Goal: Obtain resource: Obtain resource

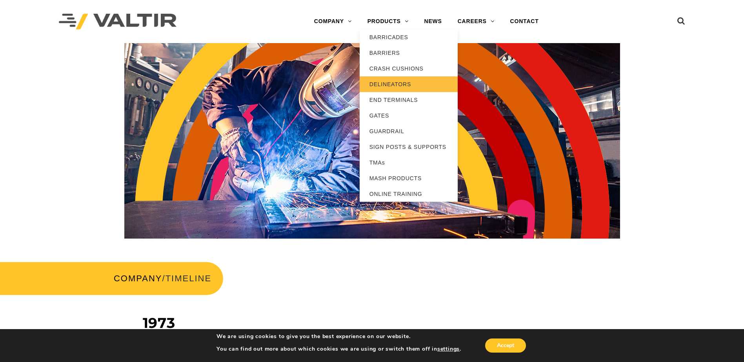
click at [397, 85] on link "DELINEATORS" at bounding box center [408, 84] width 98 height 16
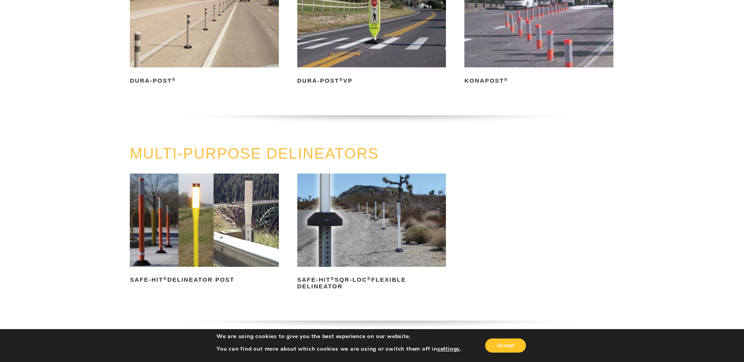
scroll to position [157, 0]
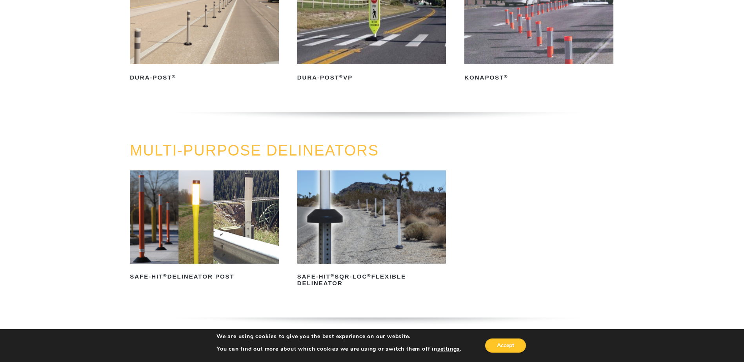
click at [205, 229] on img at bounding box center [204, 216] width 149 height 93
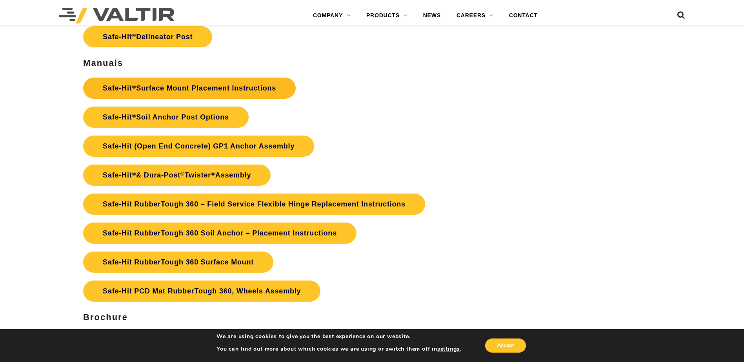
scroll to position [1803, 0]
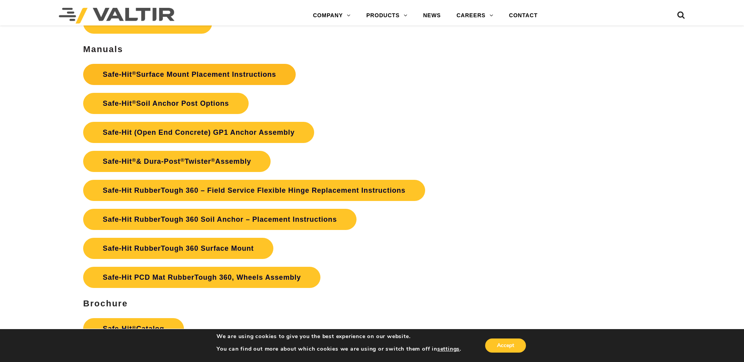
click at [231, 73] on link "Safe-Hit ® Surface Mount Placement Instructions" at bounding box center [189, 74] width 212 height 21
